Goal: Book appointment/travel/reservation

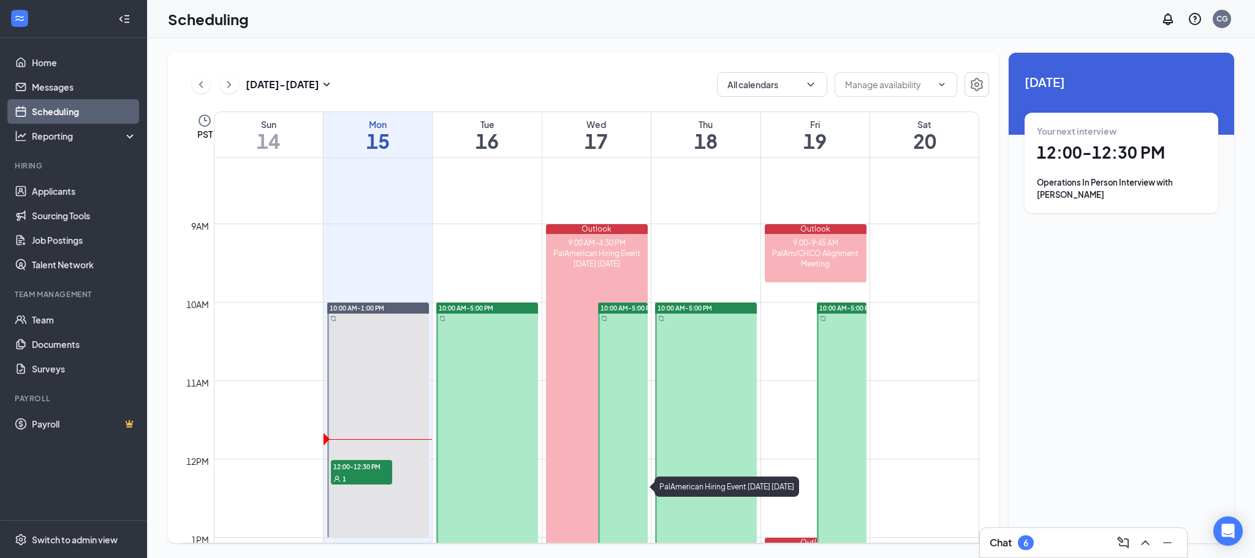
scroll to position [786, 0]
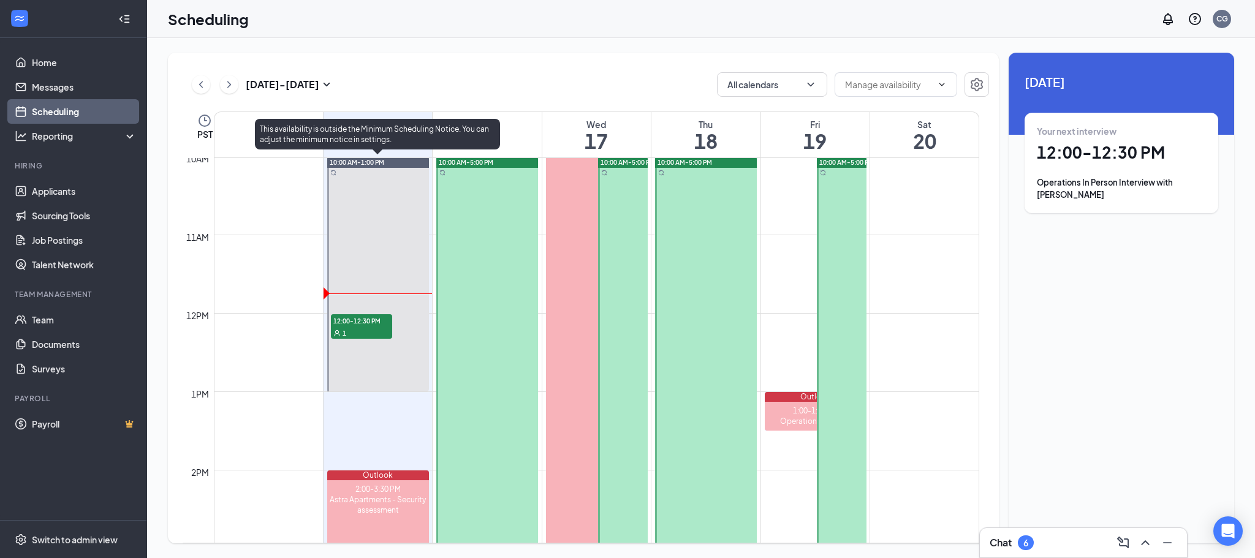
click at [368, 322] on span "12:00-12:30 PM" at bounding box center [361, 320] width 61 height 12
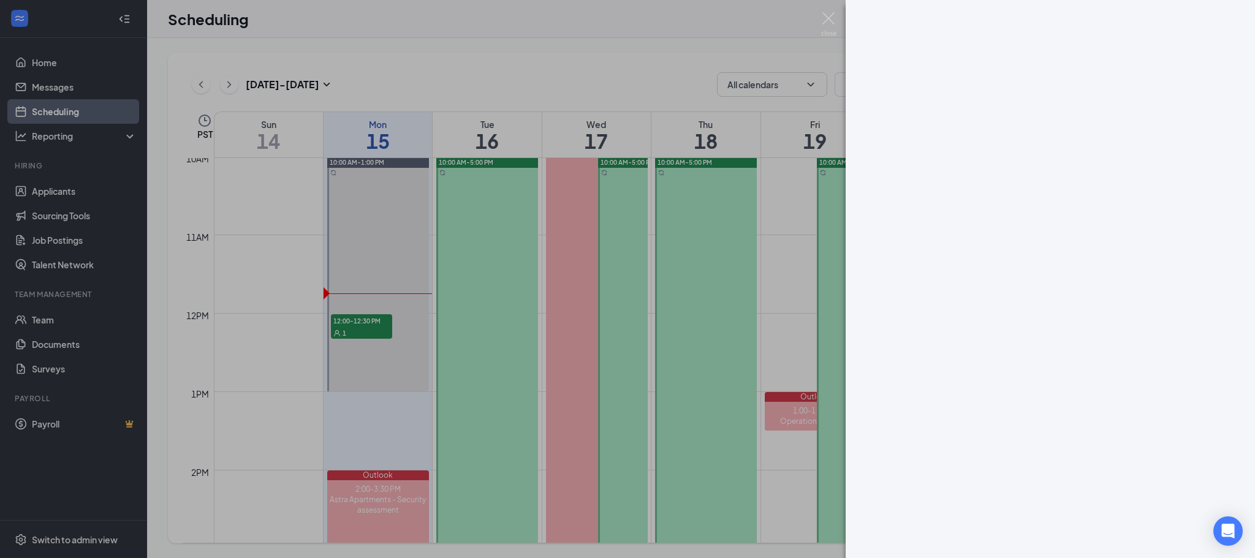
click at [835, 9] on div at bounding box center [627, 279] width 1255 height 558
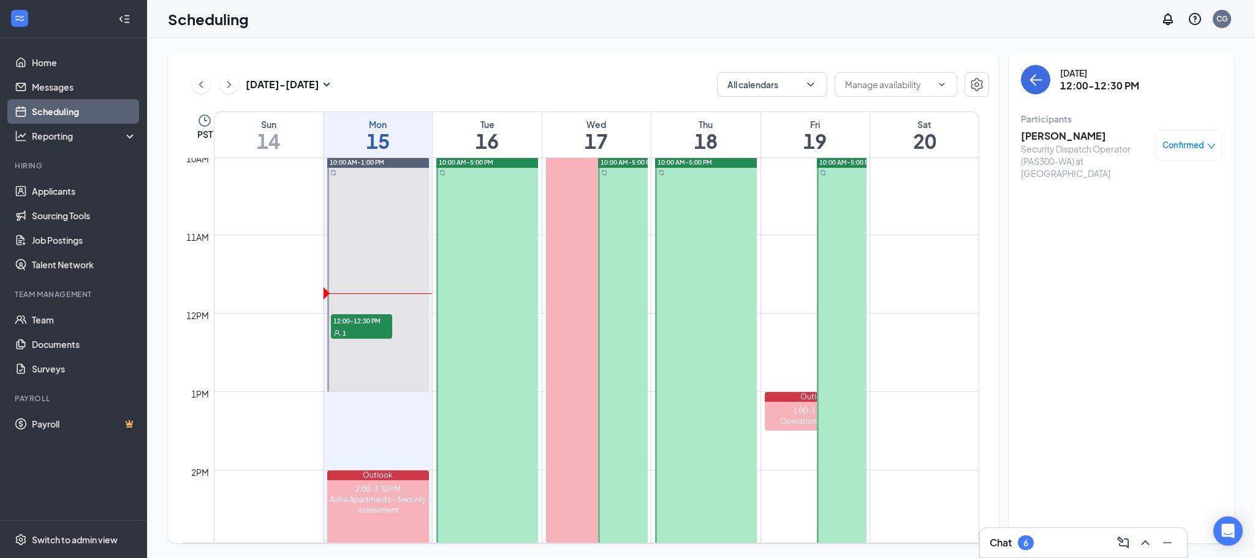
click at [1067, 142] on h3 "[PERSON_NAME]" at bounding box center [1085, 135] width 129 height 13
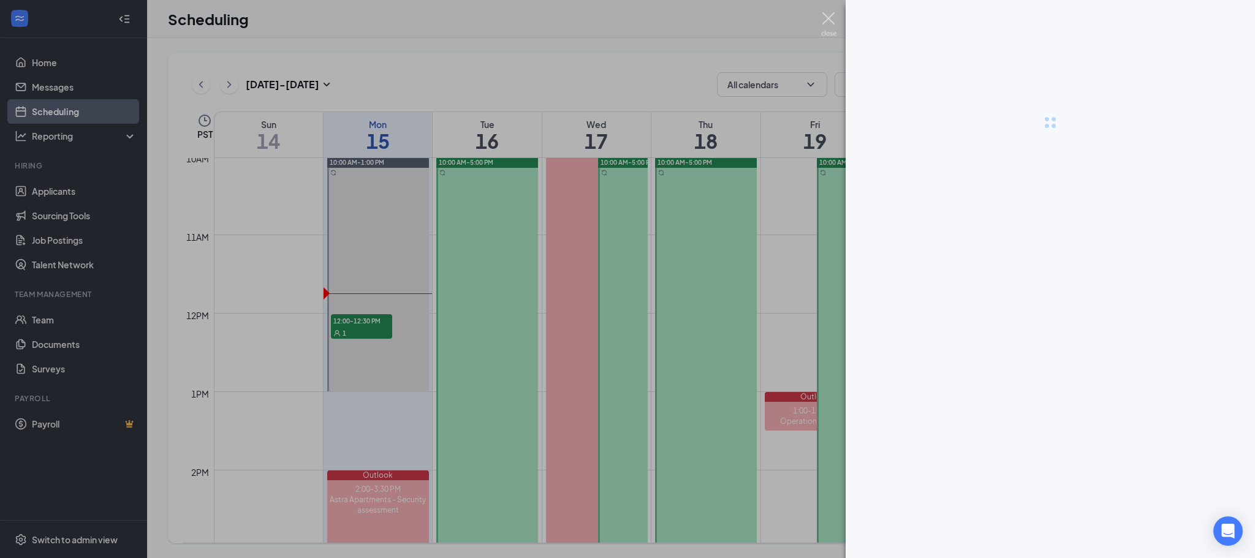
click at [829, 17] on img at bounding box center [828, 24] width 15 height 24
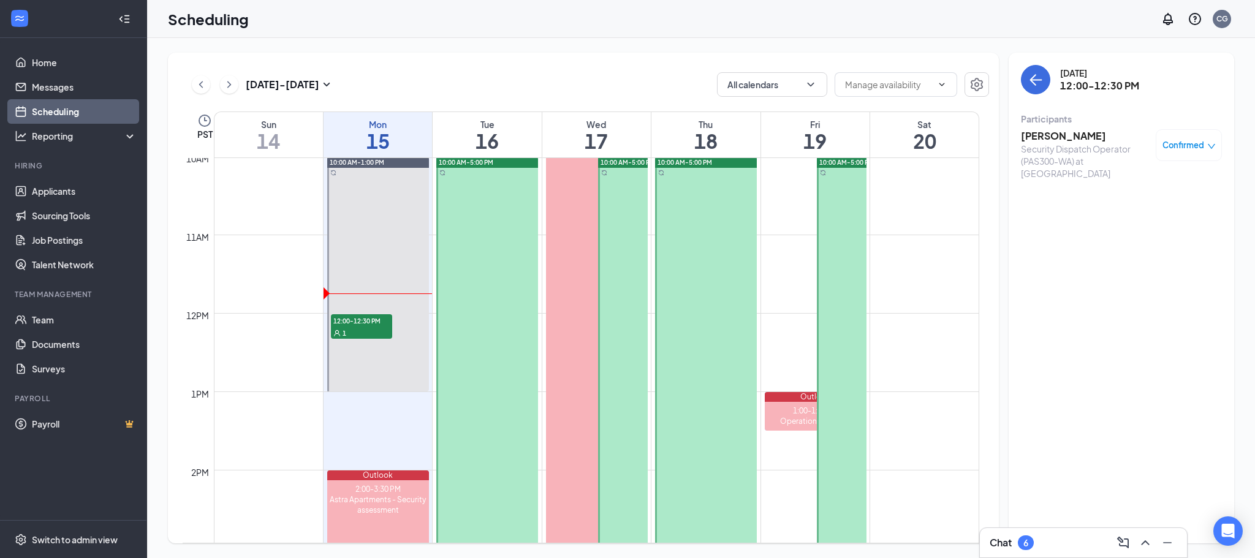
click at [1070, 132] on h3 "[PERSON_NAME]" at bounding box center [1085, 135] width 129 height 13
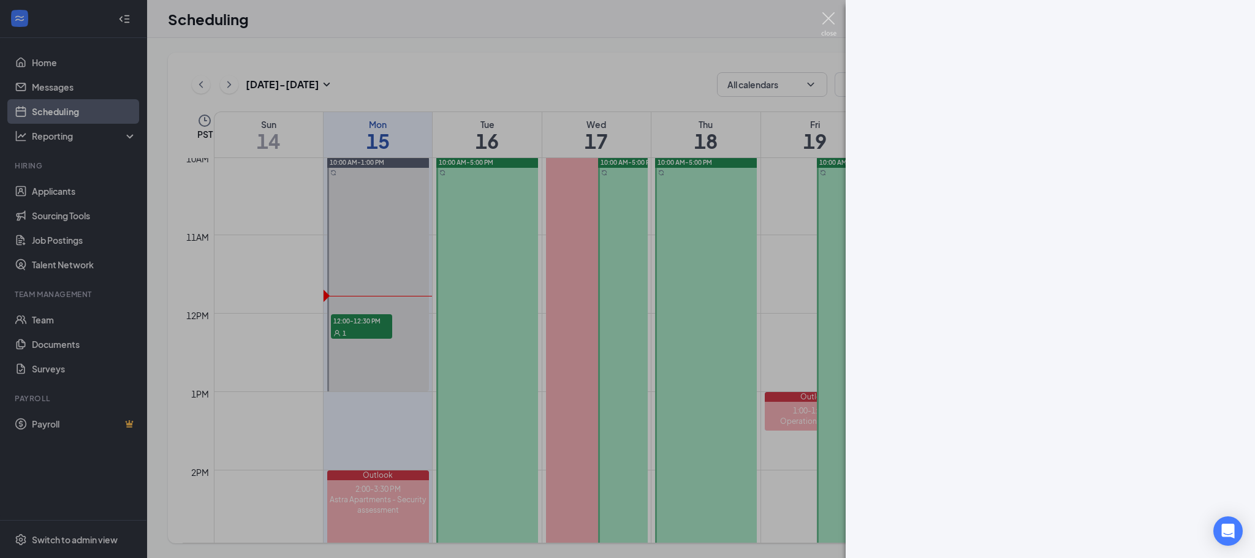
click at [833, 13] on img at bounding box center [828, 24] width 15 height 24
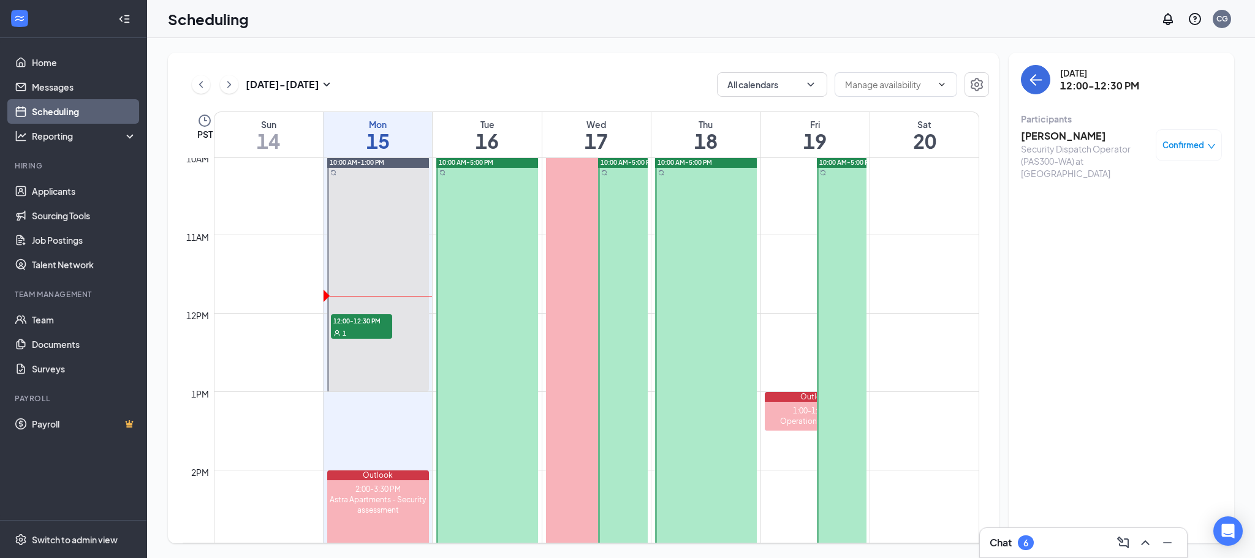
click at [1095, 136] on h3 "[PERSON_NAME]" at bounding box center [1085, 135] width 129 height 13
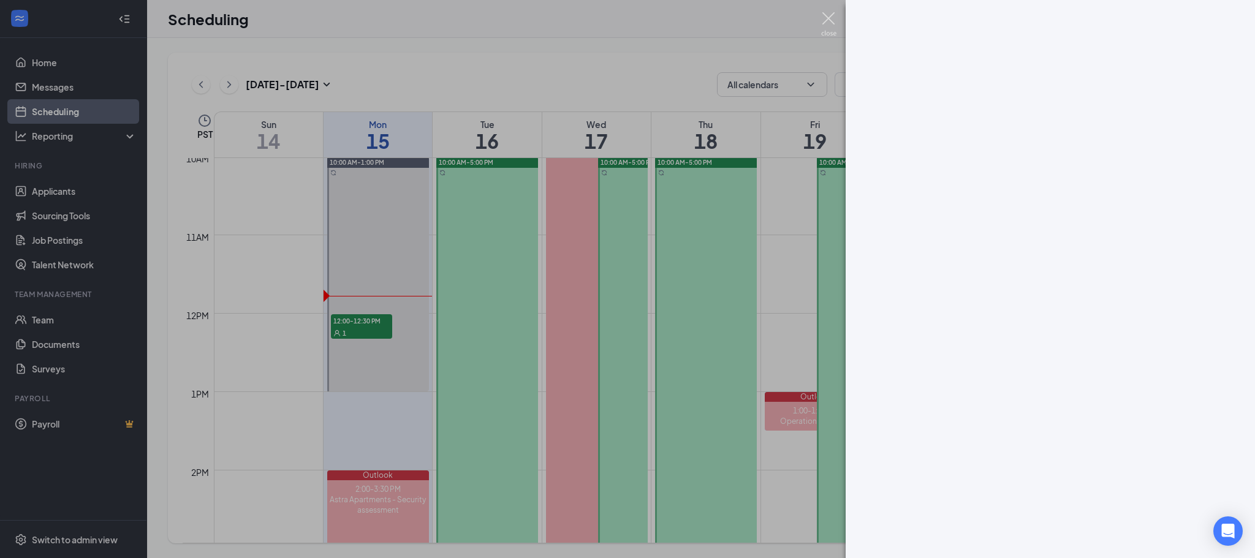
click at [827, 18] on img at bounding box center [828, 24] width 15 height 24
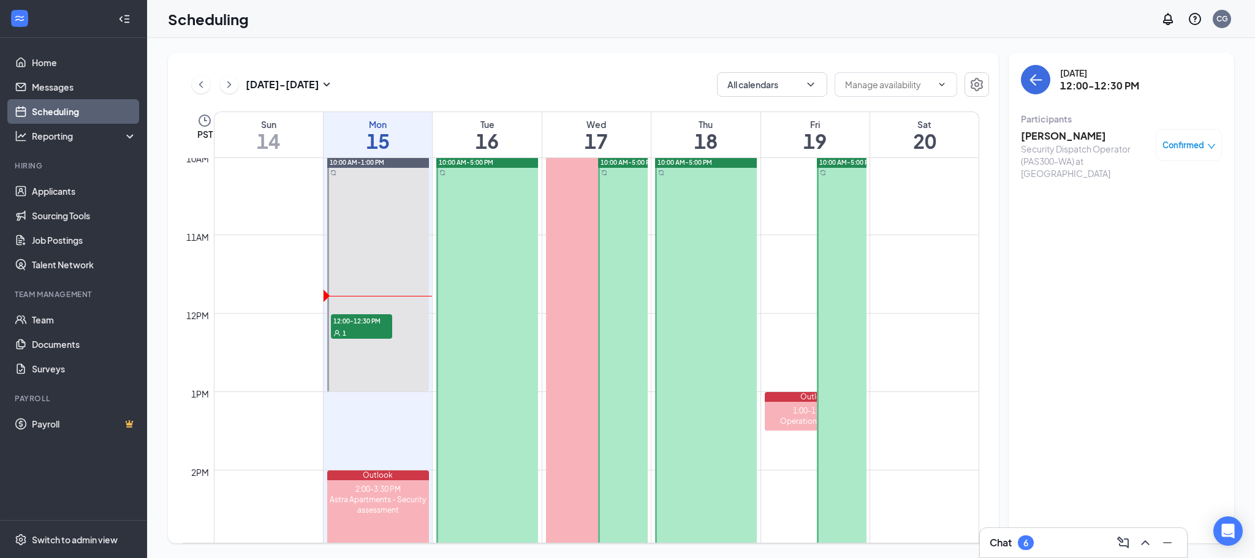
click at [1062, 145] on div "Security Dispatch Operator (PAS300-WA) at [GEOGRAPHIC_DATA]" at bounding box center [1085, 161] width 129 height 37
click at [1062, 139] on h3 "[PERSON_NAME]" at bounding box center [1085, 135] width 129 height 13
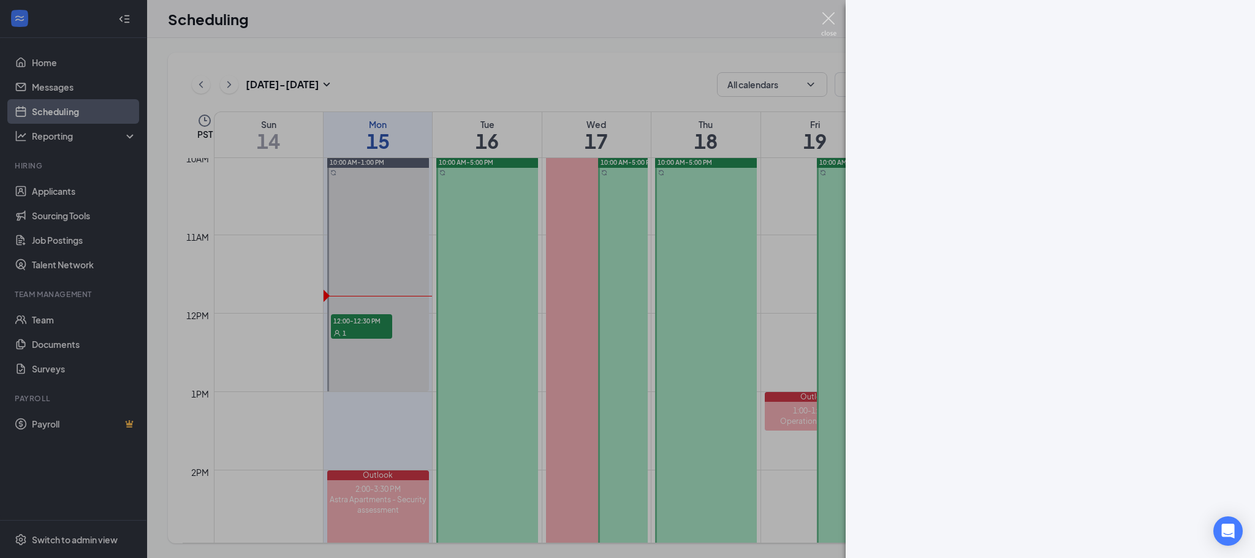
click at [824, 24] on img at bounding box center [828, 24] width 15 height 24
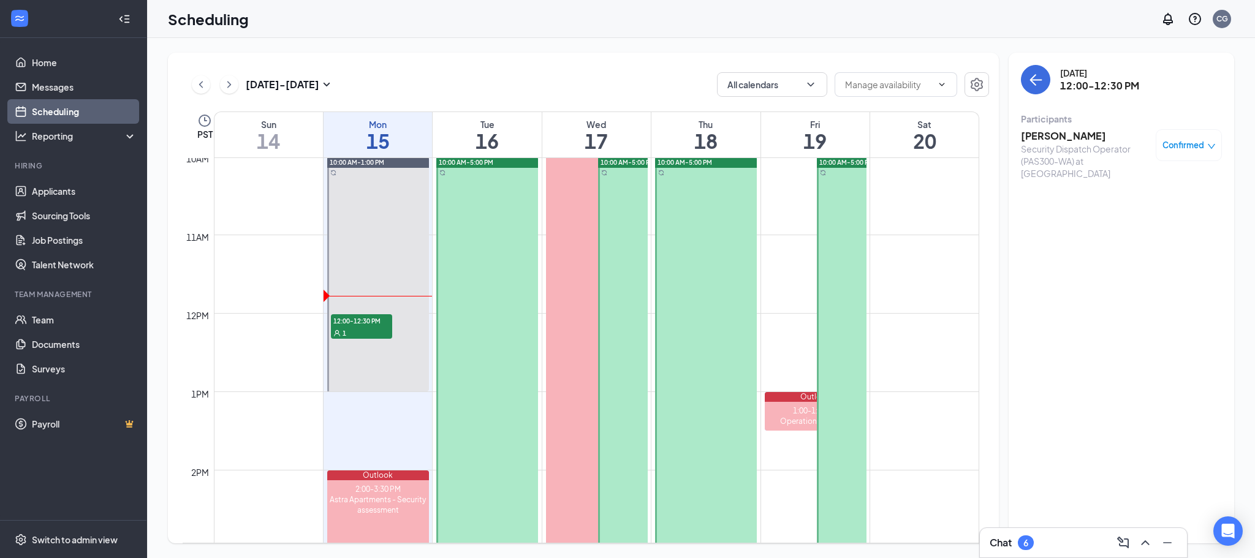
click at [1081, 140] on h3 "[PERSON_NAME]" at bounding box center [1085, 135] width 129 height 13
